Goal: Register for event/course

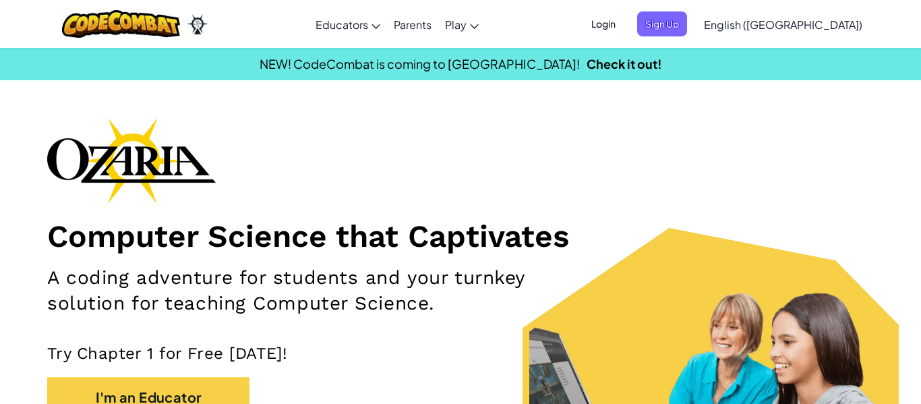
scroll to position [161, 0]
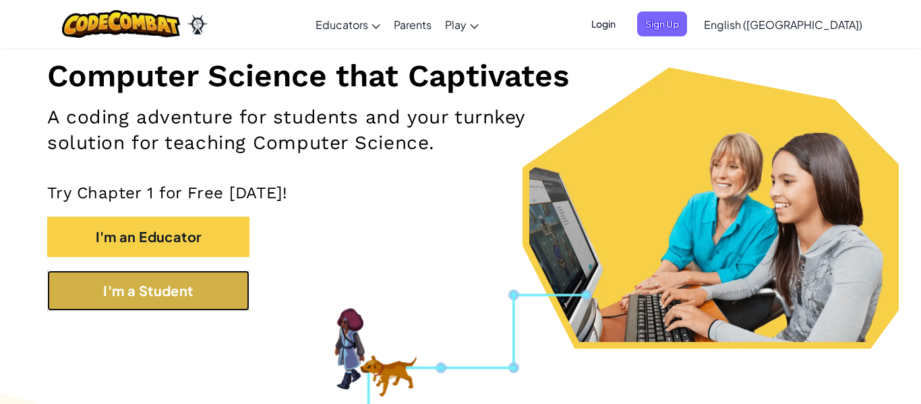
click at [195, 280] on button "I'm a Student" at bounding box center [148, 290] width 202 height 40
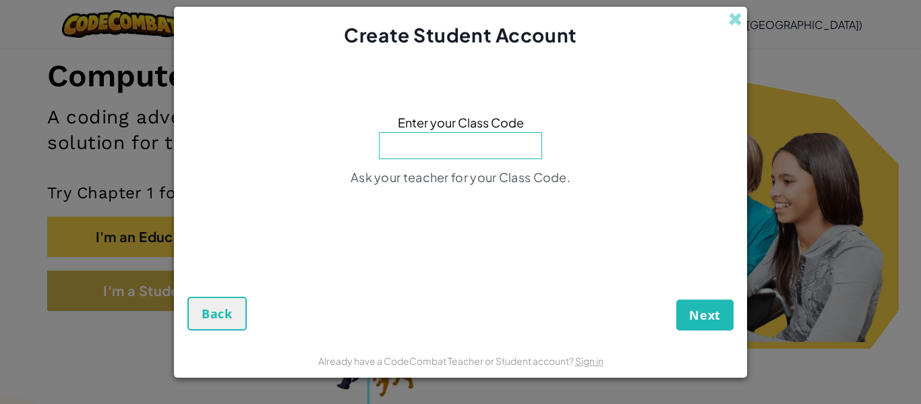
scroll to position [0, 0]
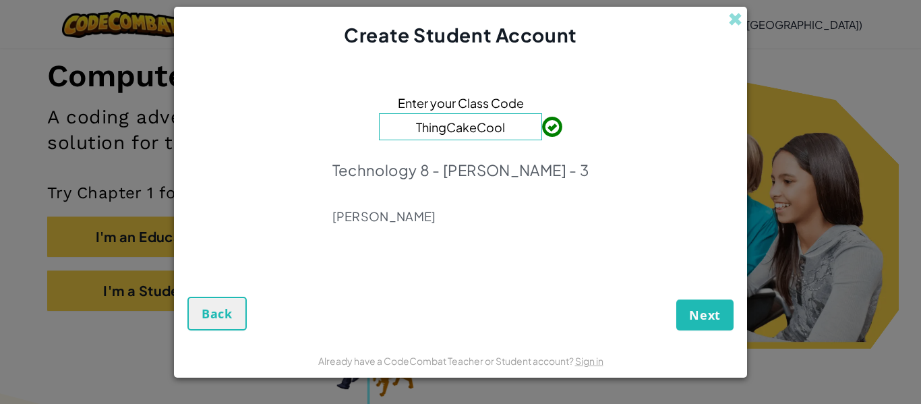
type input "ThingCakeCool"
click at [699, 321] on span "Next" at bounding box center [705, 315] width 32 height 16
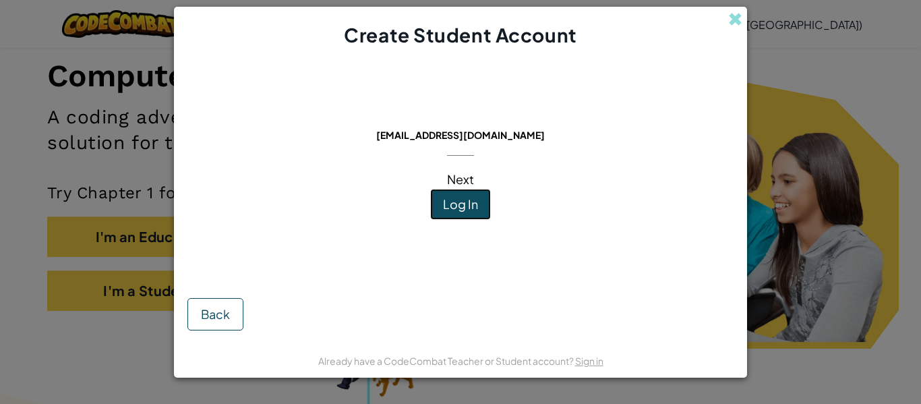
click at [460, 195] on button "Log In" at bounding box center [460, 204] width 61 height 31
